Goal: Navigation & Orientation: Find specific page/section

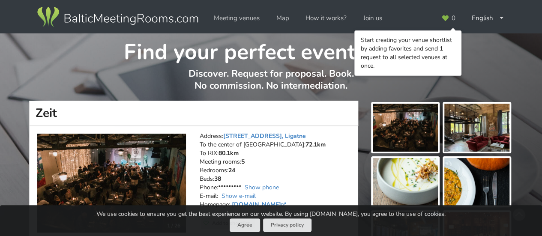
click at [488, 60] on h1 "Find your perfect event space" at bounding box center [271, 49] width 483 height 33
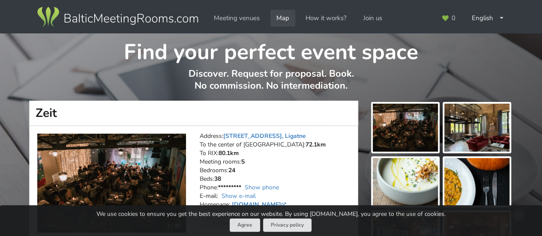
click at [281, 18] on link "Map" at bounding box center [283, 18] width 25 height 17
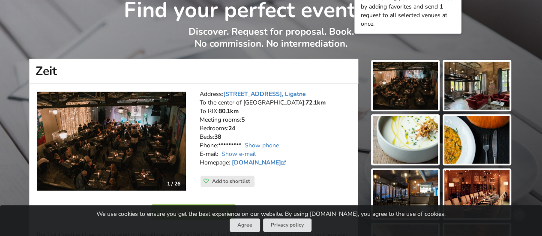
scroll to position [42, 0]
click at [243, 95] on link "[STREET_ADDRESS], Ligatne" at bounding box center [264, 94] width 83 height 8
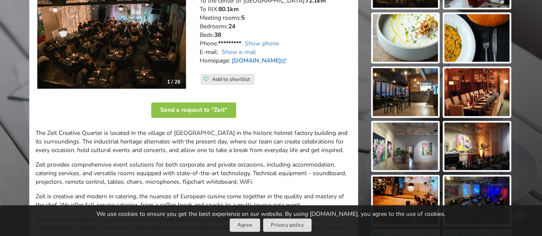
scroll to position [460, 0]
